Goal: Navigation & Orientation: Find specific page/section

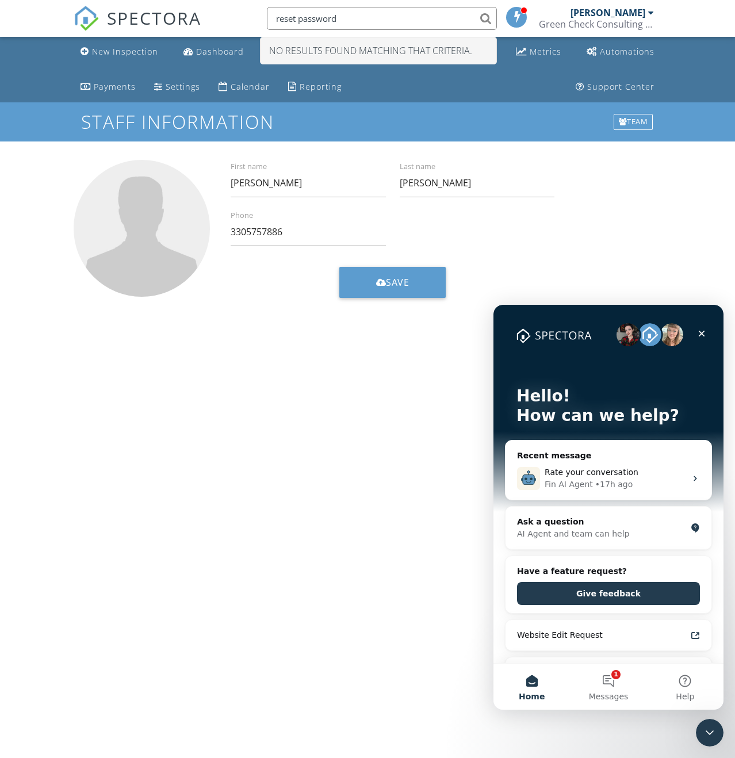
click at [234, 51] on div "Dashboard" at bounding box center [220, 51] width 48 height 11
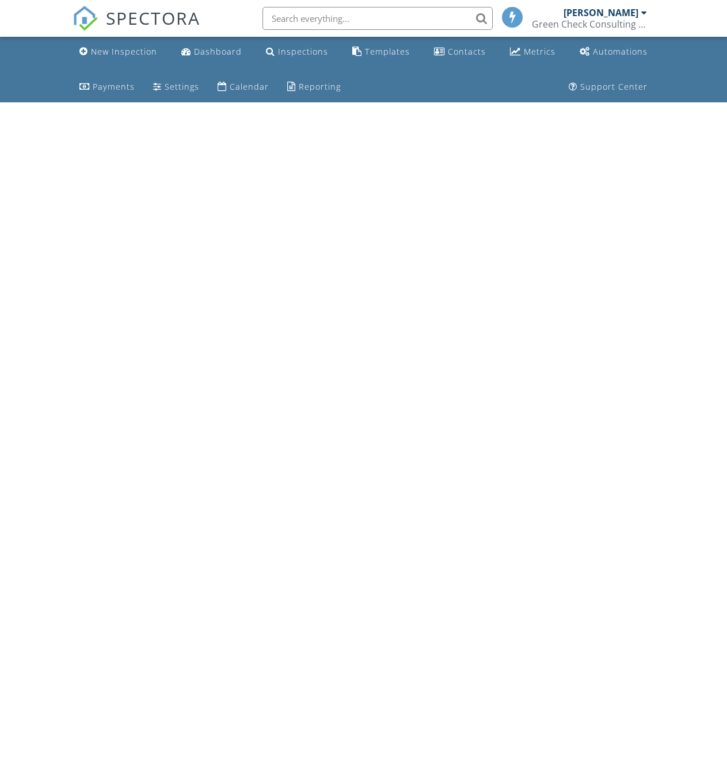
click at [300, 50] on div "Inspections" at bounding box center [303, 51] width 50 height 11
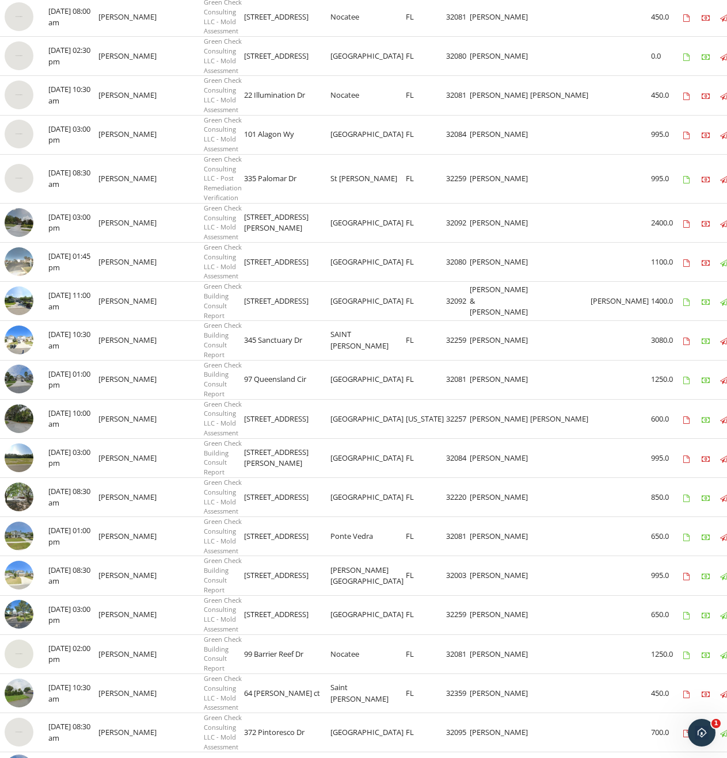
scroll to position [230, 0]
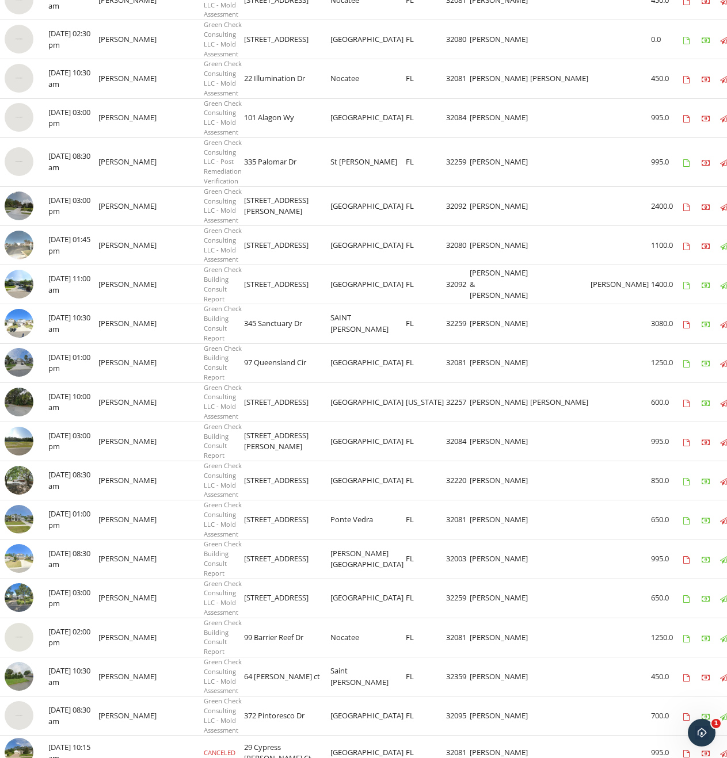
click at [17, 534] on img at bounding box center [19, 519] width 29 height 29
